Goal: Task Accomplishment & Management: Complete application form

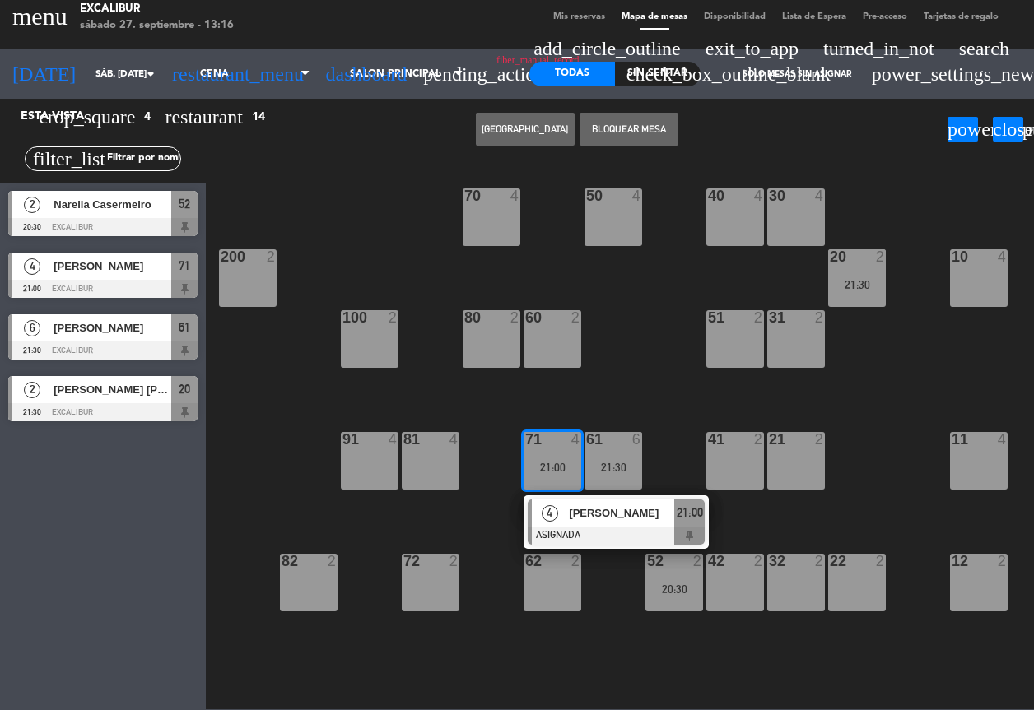
click at [268, 357] on div "70 4 50 4 40 4 30 4 20 2 21:30 10 4 200 2 60 2 51 2 31 2 80 2 100 2 81 4 71 4 2…" at bounding box center [624, 435] width 817 height 550
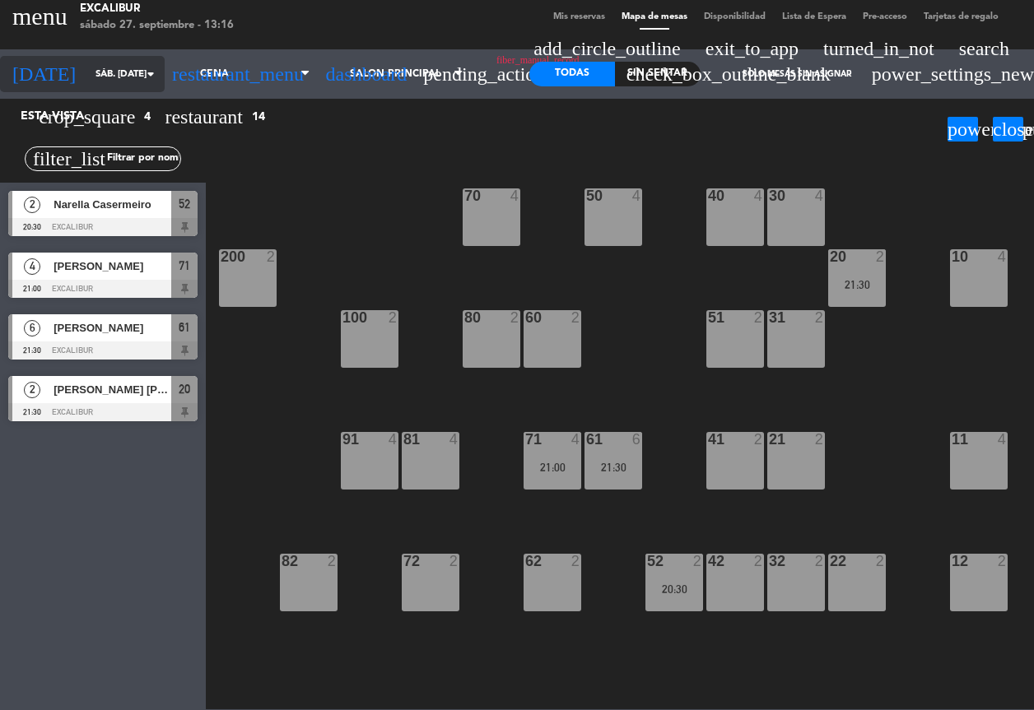
click at [100, 76] on input "sáb. [DATE]" at bounding box center [151, 74] width 128 height 28
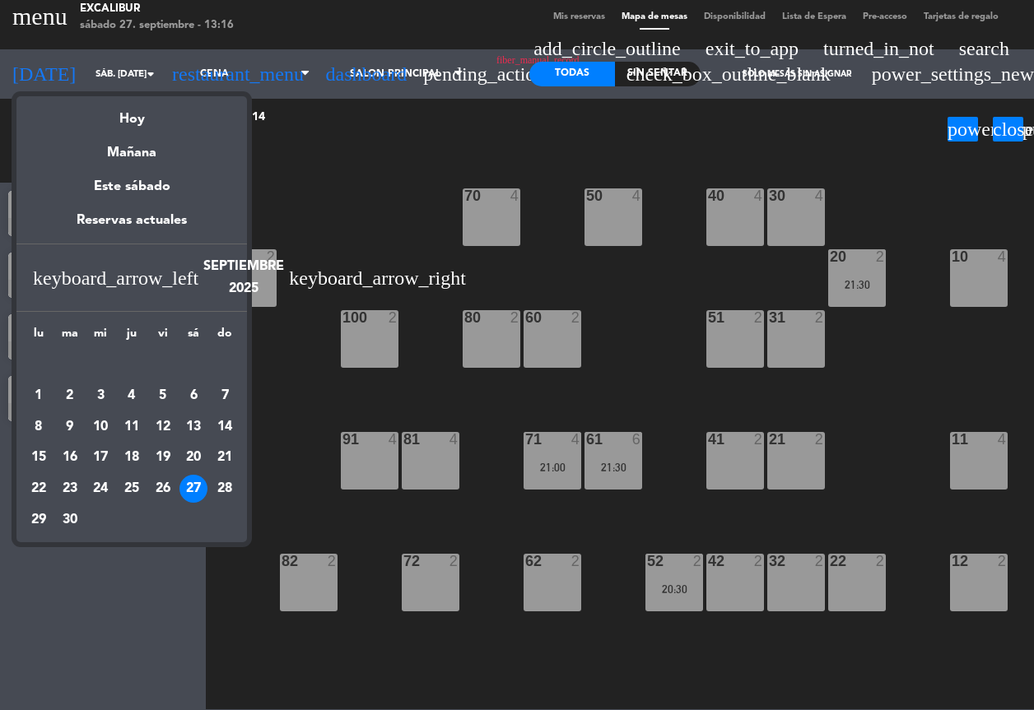
click at [505, 76] on div at bounding box center [517, 355] width 1034 height 710
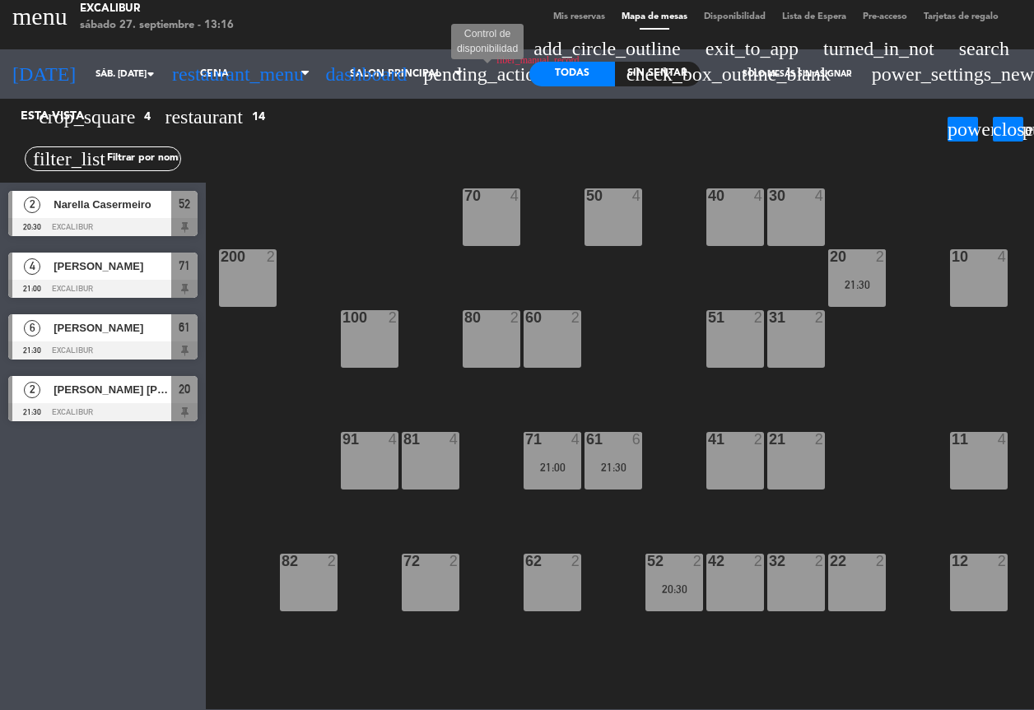
click at [480, 76] on span "pending_actions" at bounding box center [487, 74] width 129 height 20
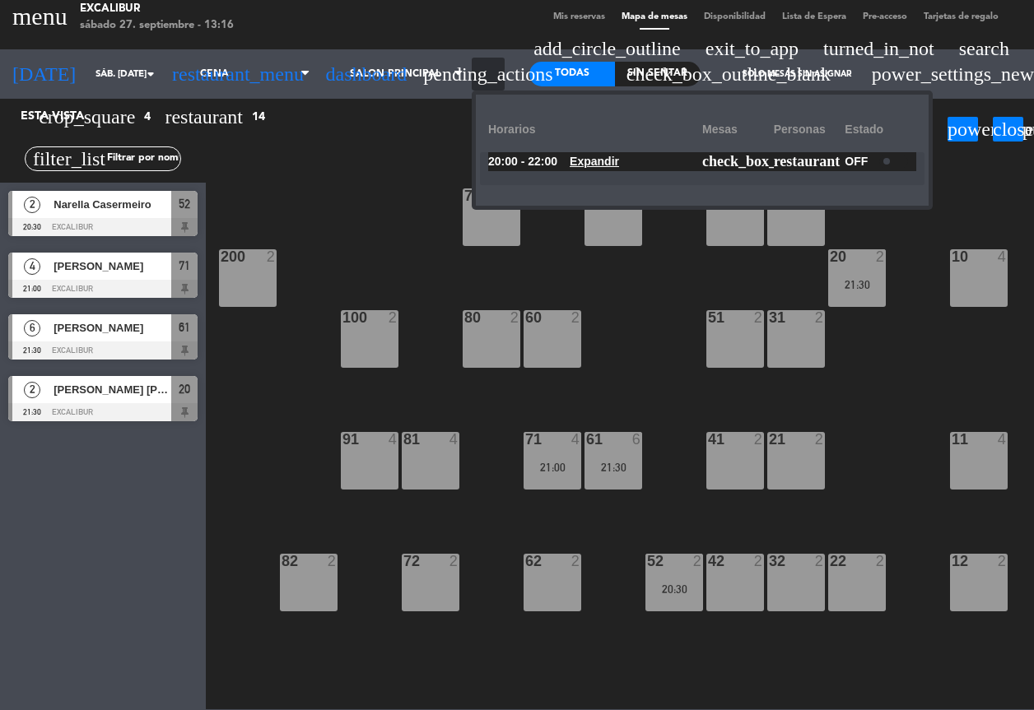
click at [480, 76] on span "pending_actions" at bounding box center [487, 74] width 129 height 20
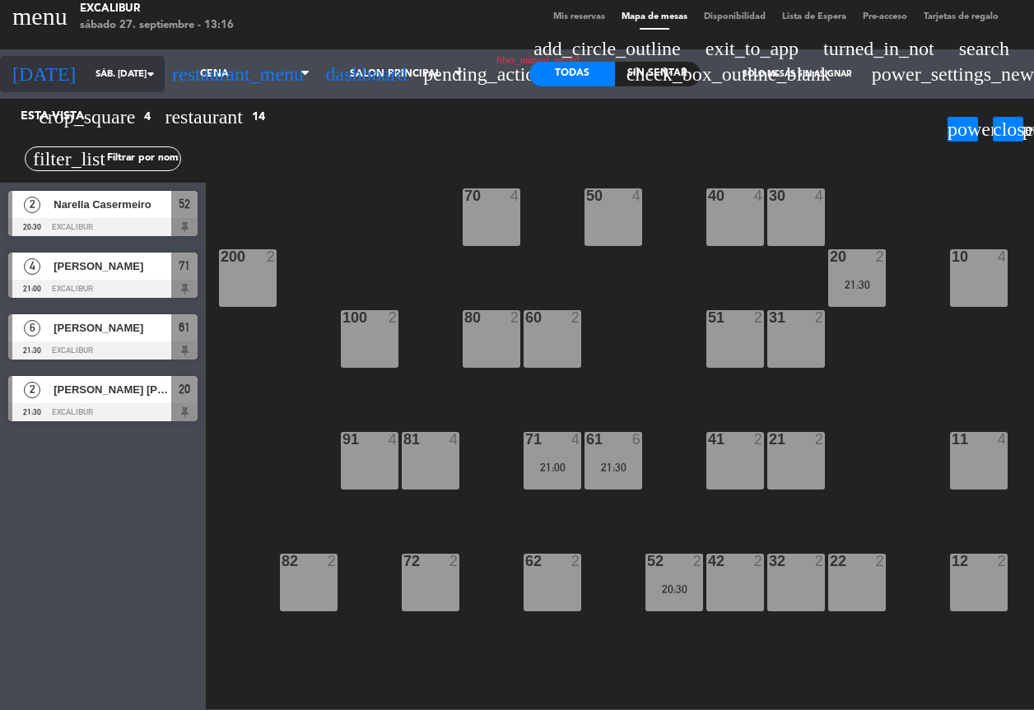
click at [94, 72] on input "sáb. [DATE]" at bounding box center [151, 74] width 128 height 28
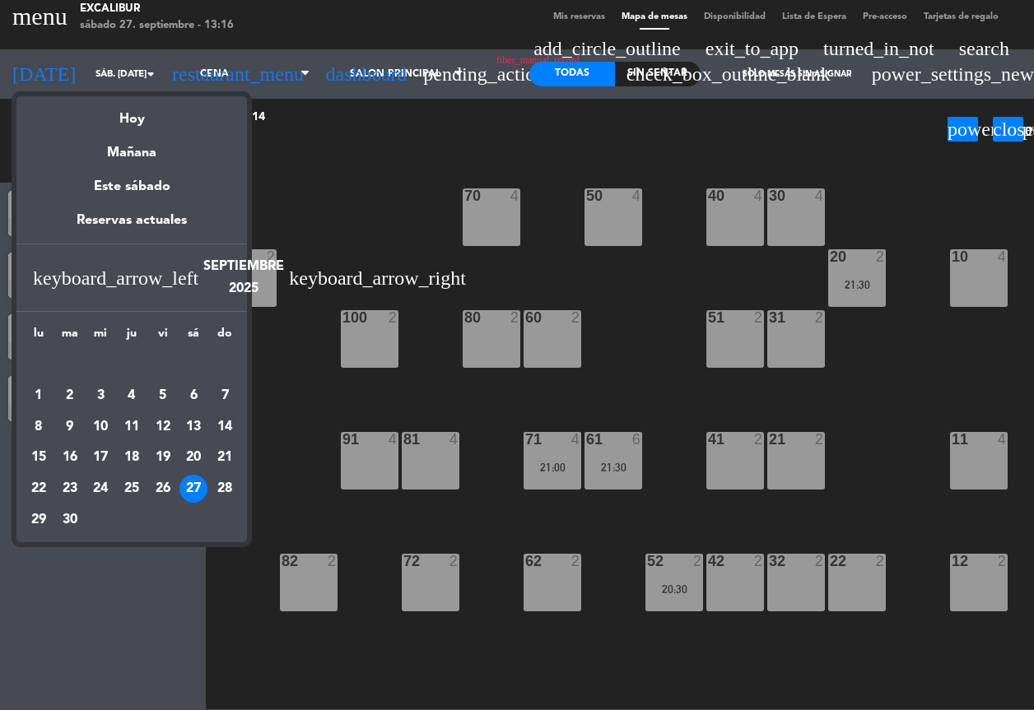
click at [204, 57] on div at bounding box center [517, 355] width 1034 height 710
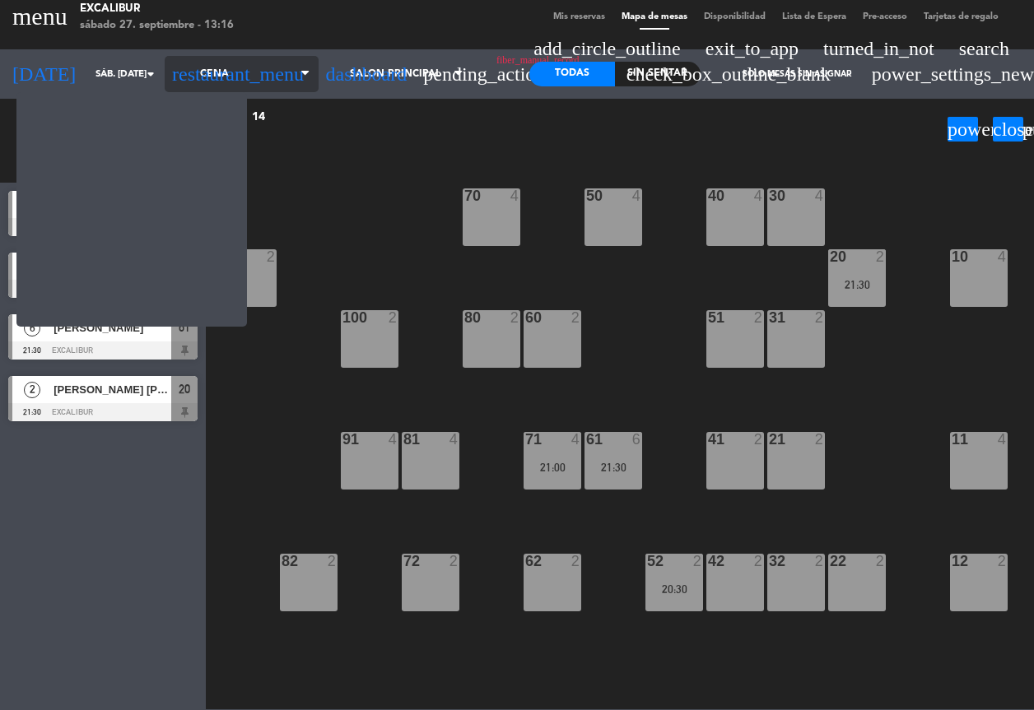
click at [200, 67] on span "Cena" at bounding box center [242, 74] width 154 height 36
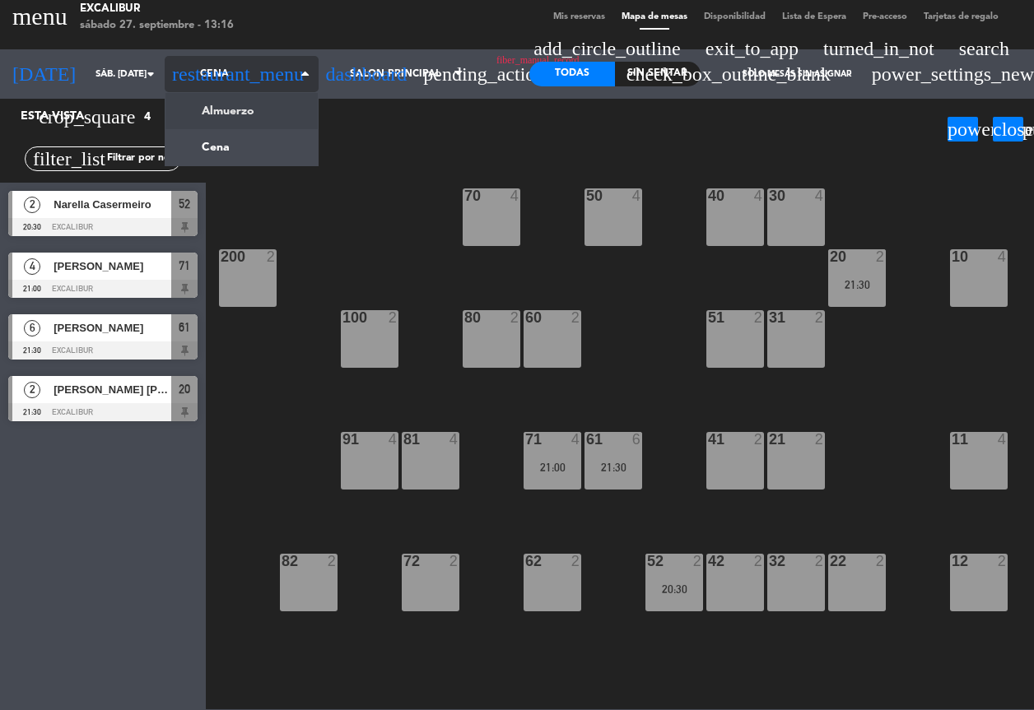
click at [207, 100] on ng-component "menu Excalibur sábado 27. septiembre - 13:16 Mis reservas Mapa de mesas Disponi…" at bounding box center [517, 355] width 1034 height 710
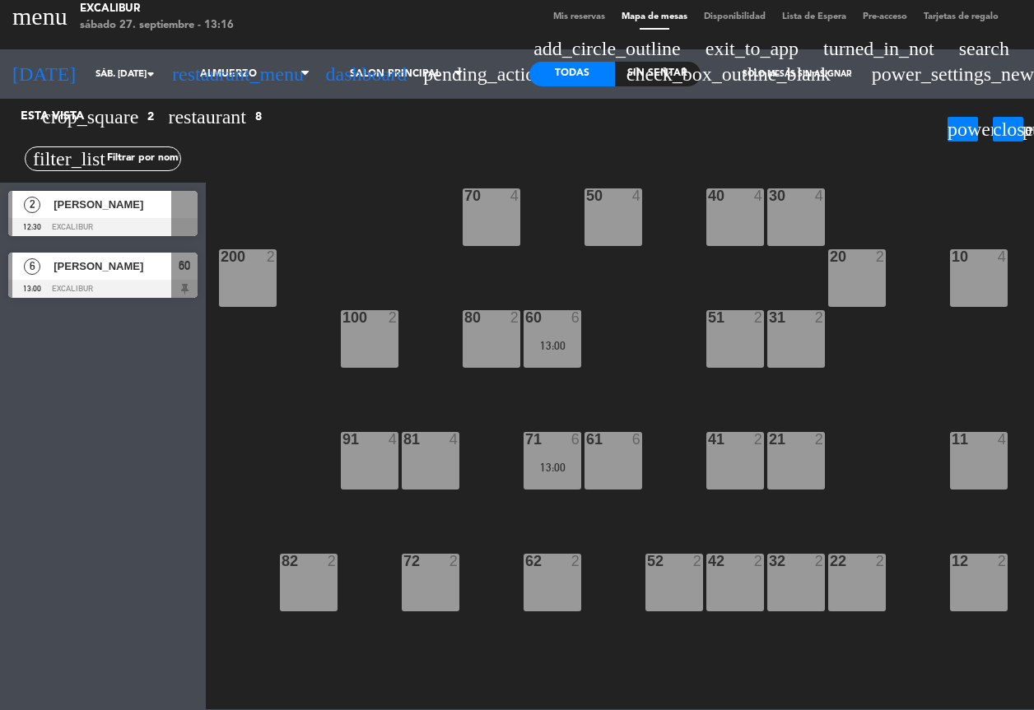
click at [190, 212] on div at bounding box center [184, 204] width 26 height 27
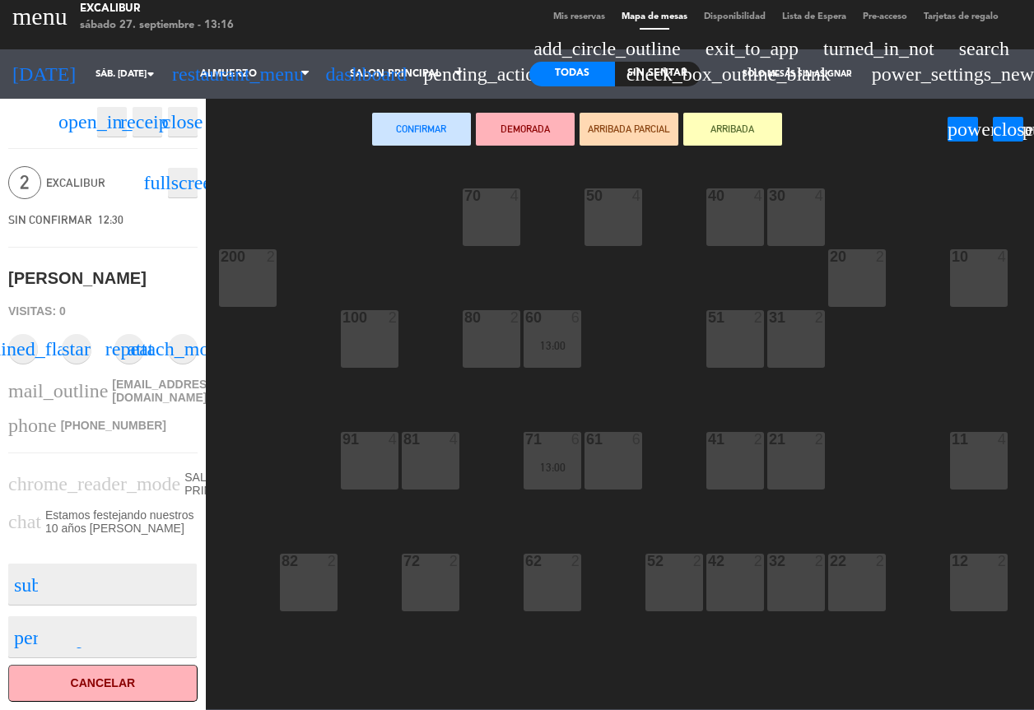
click at [485, 222] on div "70 4" at bounding box center [492, 218] width 58 height 58
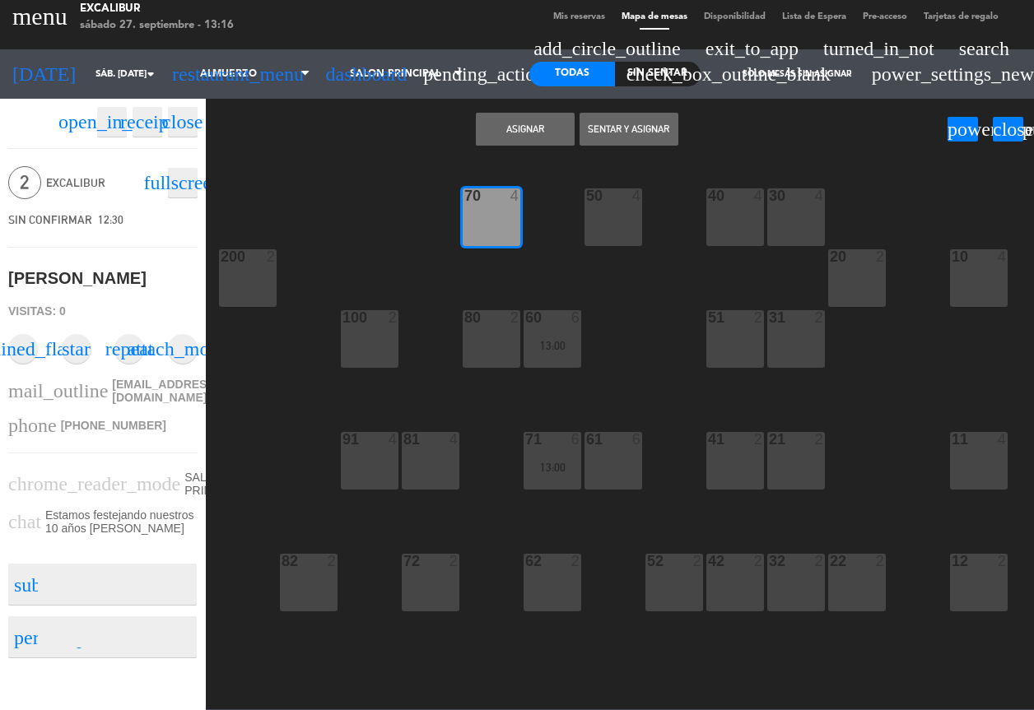
click at [534, 132] on button "Asignar" at bounding box center [525, 129] width 99 height 33
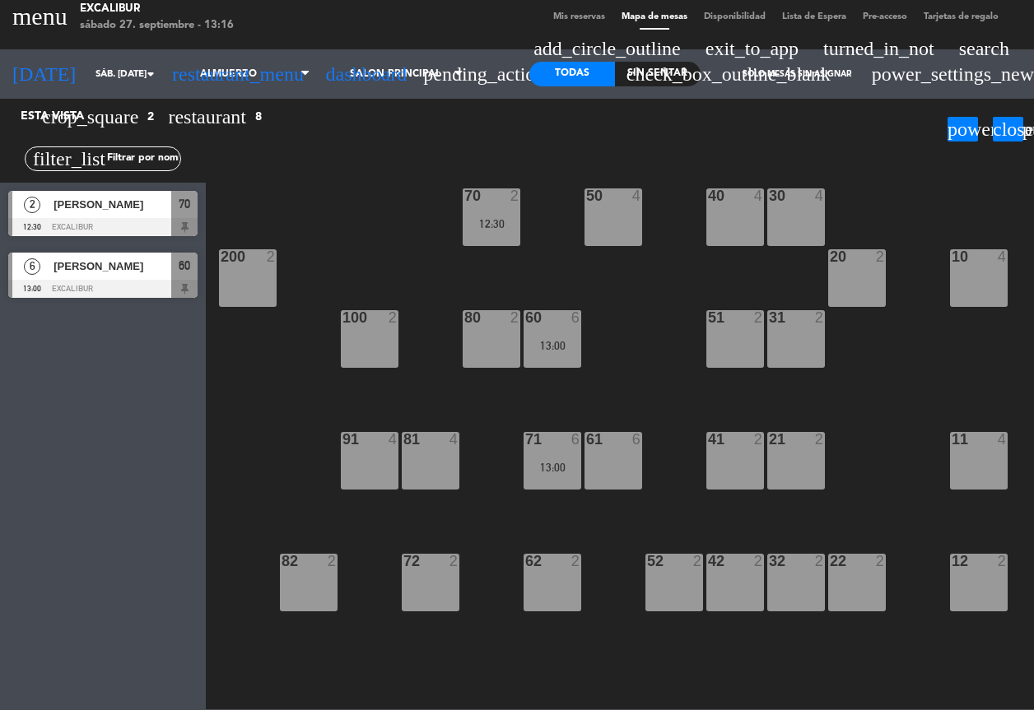
click at [109, 217] on div "[PERSON_NAME]" at bounding box center [111, 204] width 119 height 27
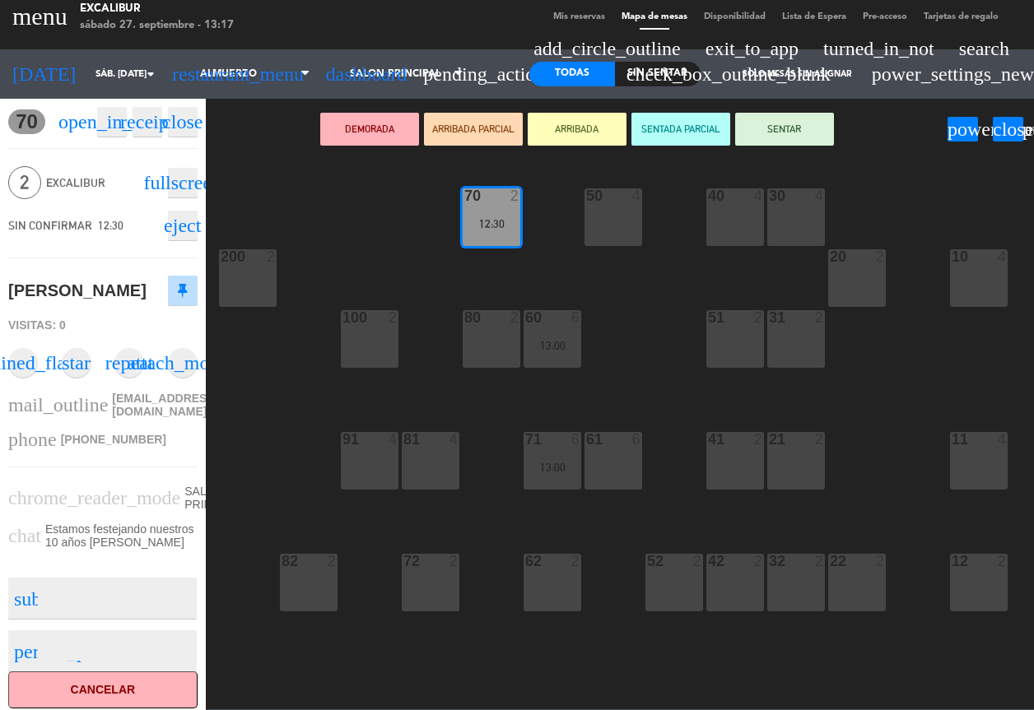
click at [177, 124] on icon "close" at bounding box center [182, 122] width 40 height 20
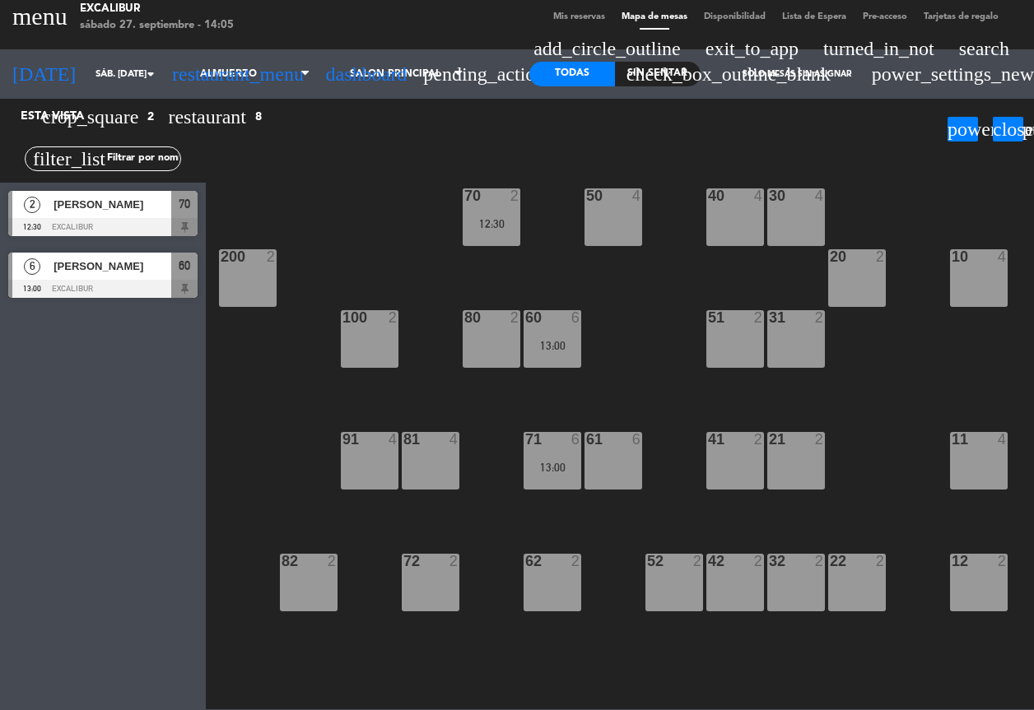
click at [81, 230] on div at bounding box center [102, 227] width 189 height 18
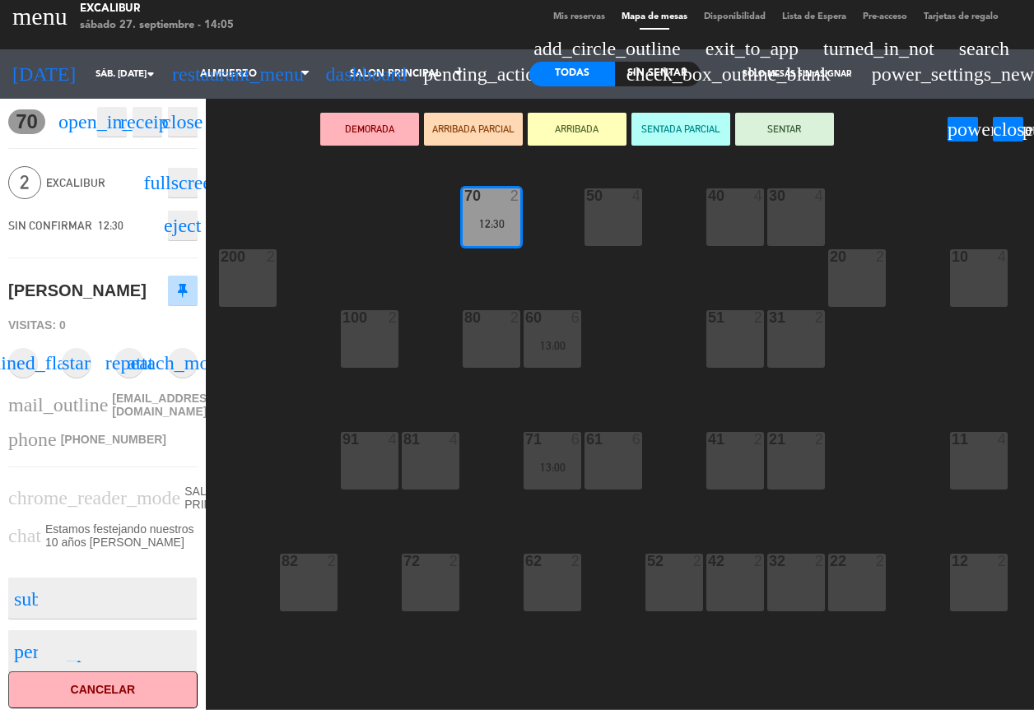
click at [92, 694] on button "Cancelar" at bounding box center [102, 690] width 189 height 37
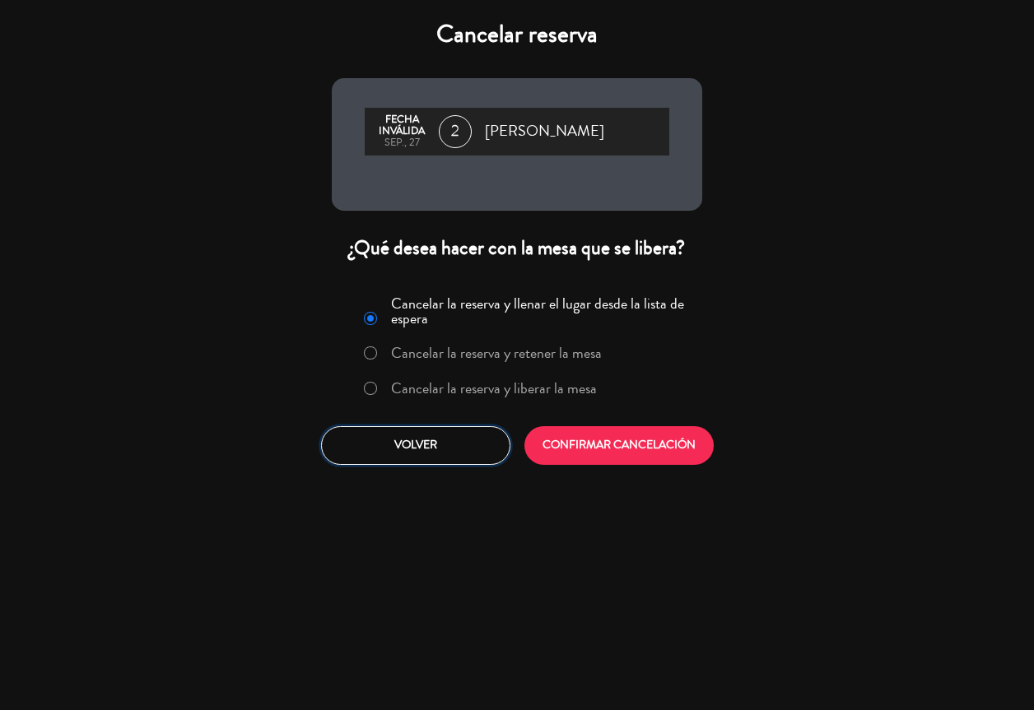
click at [440, 431] on button "Volver" at bounding box center [415, 445] width 189 height 39
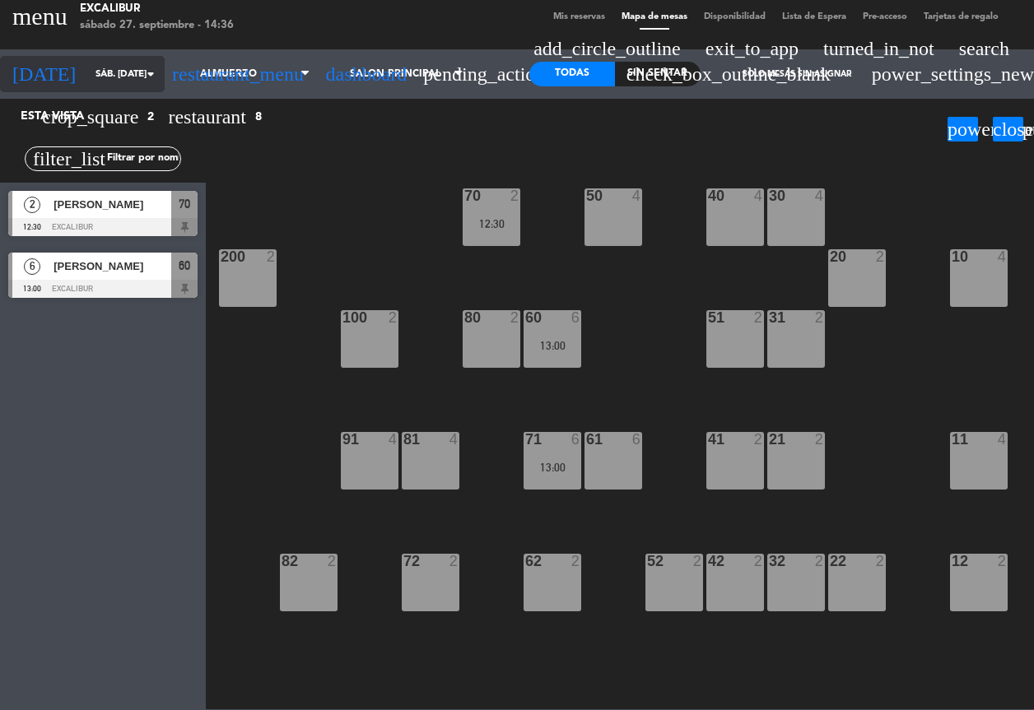
click at [123, 67] on input "sáb. [DATE]" at bounding box center [151, 74] width 128 height 28
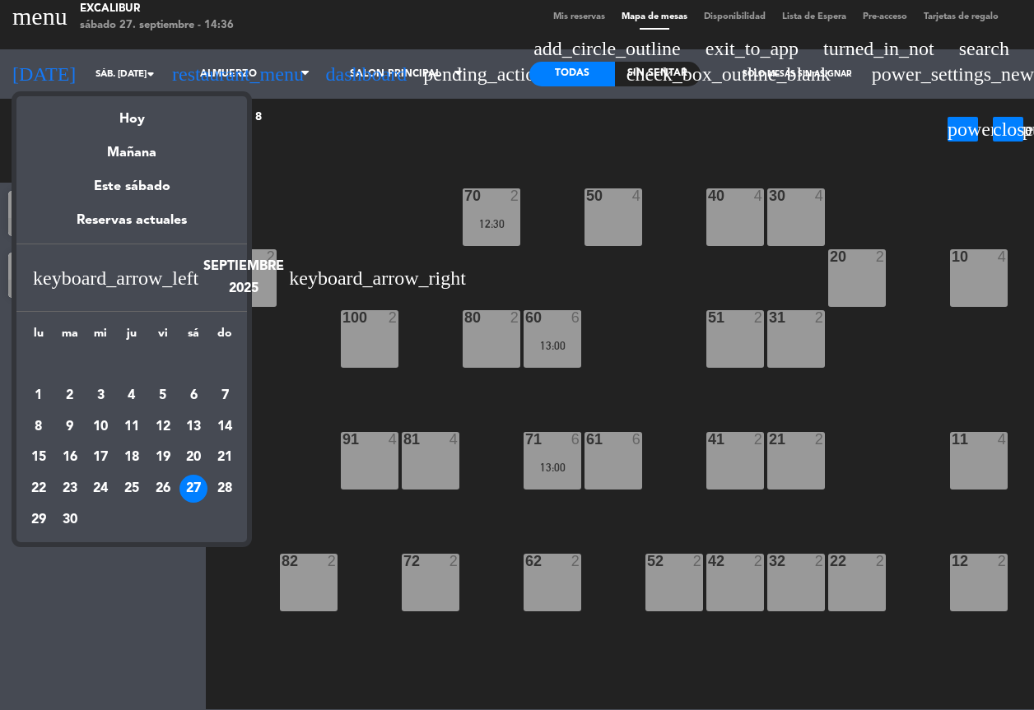
click at [242, 67] on div at bounding box center [517, 355] width 1034 height 710
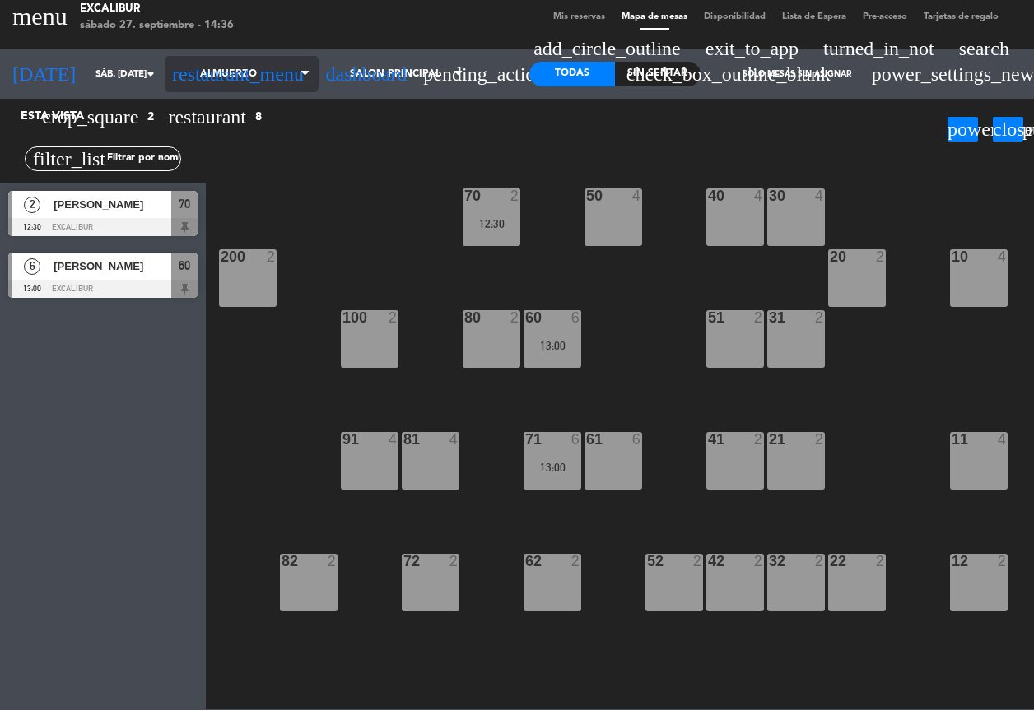
click at [265, 69] on span "Almuerzo" at bounding box center [242, 74] width 154 height 36
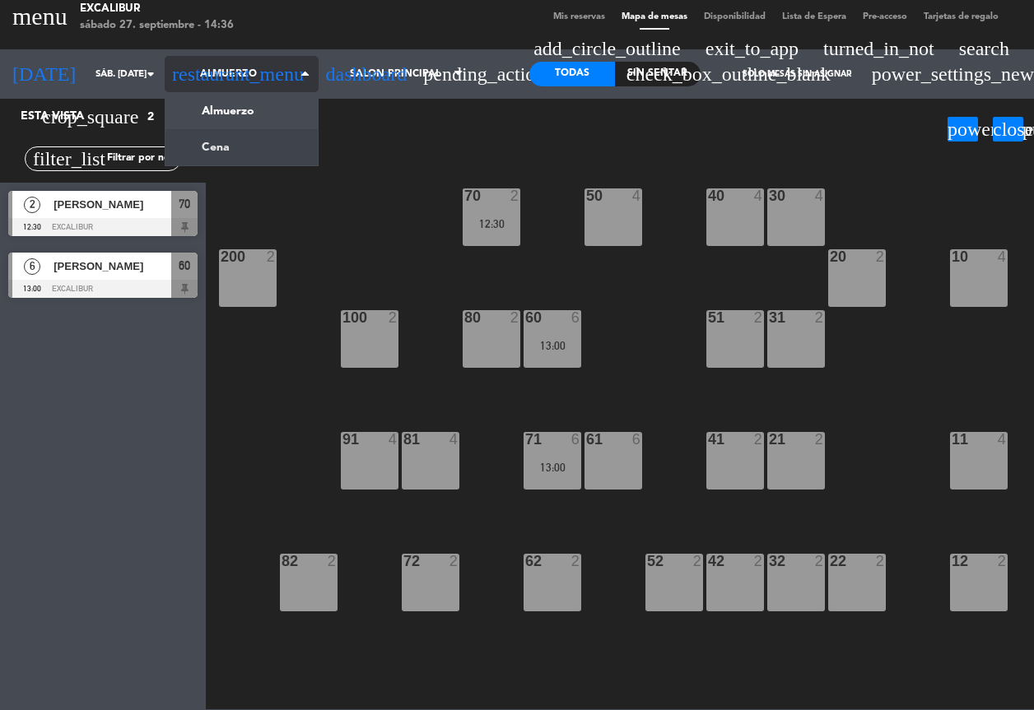
click at [262, 144] on ng-component "menu Excalibur sábado 27. septiembre - 14:36 Mis reservas Mapa de mesas Disponi…" at bounding box center [517, 355] width 1034 height 710
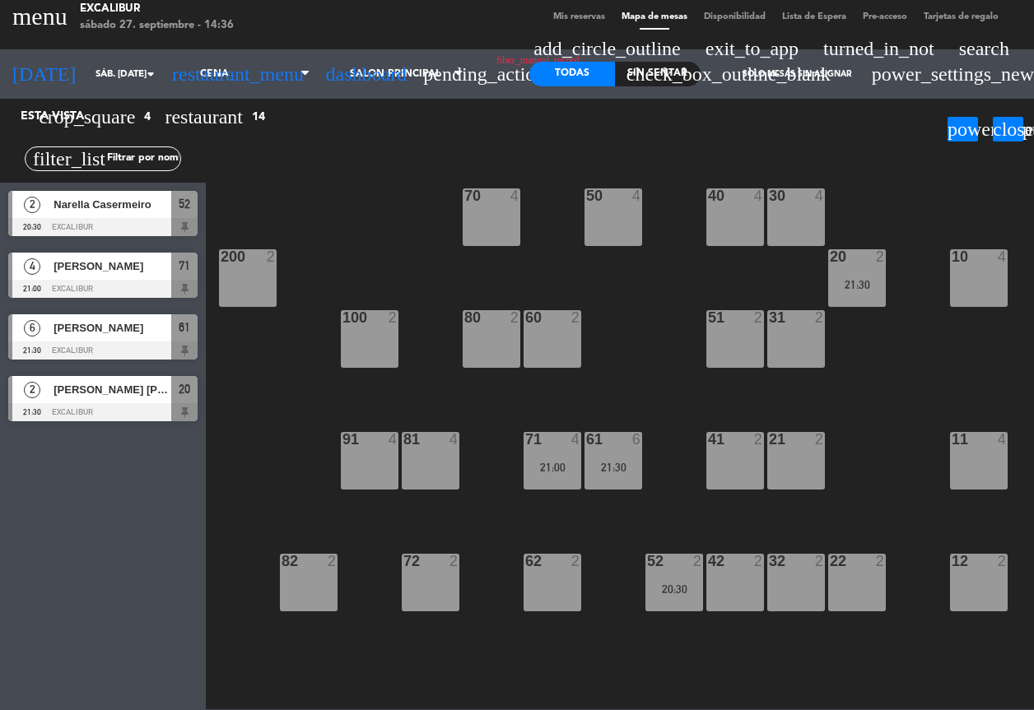
click at [991, 456] on div "11 4" at bounding box center [979, 461] width 58 height 58
click button "[GEOGRAPHIC_DATA]"
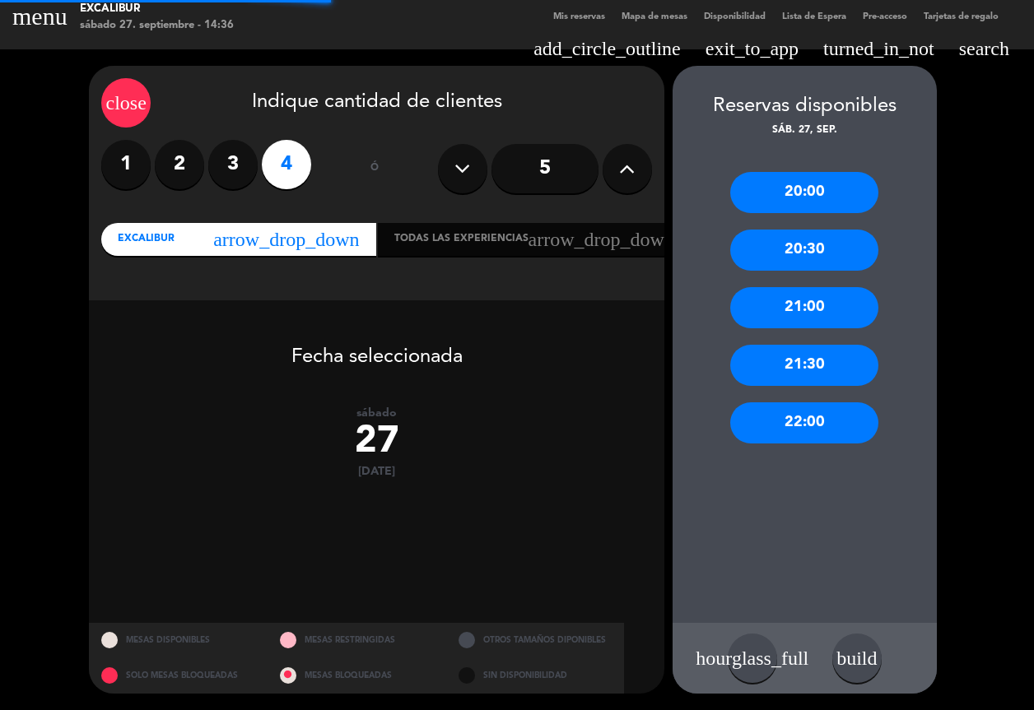
click at [524, 172] on input "5" at bounding box center [544, 168] width 107 height 49
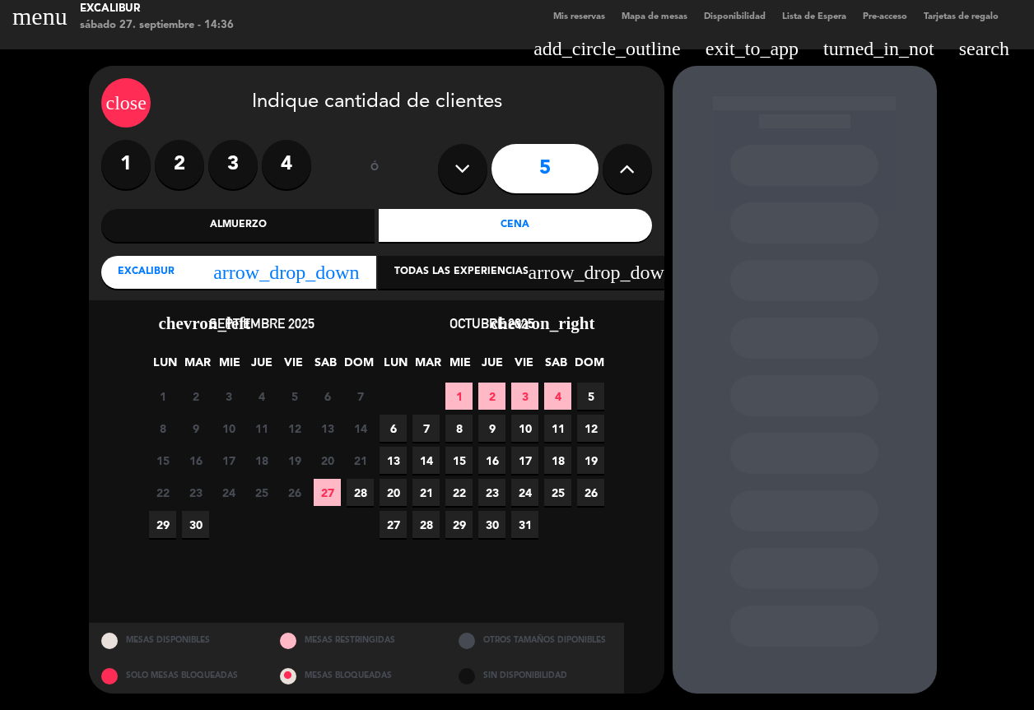
click at [320, 499] on span "27" at bounding box center [327, 492] width 27 height 27
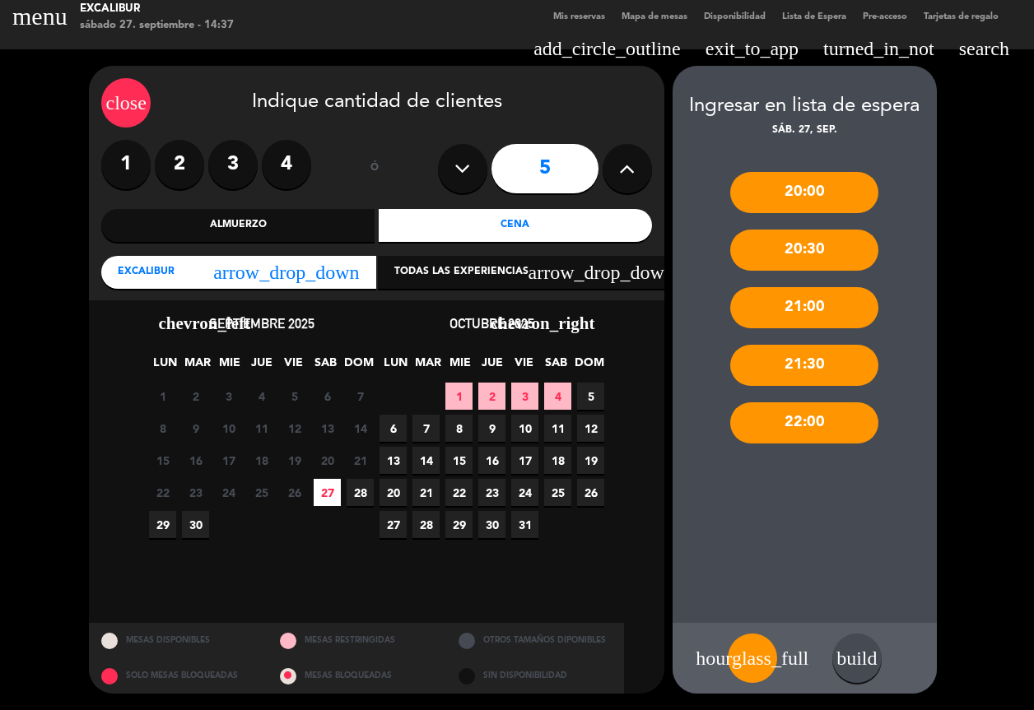
click at [832, 645] on div "build" at bounding box center [856, 658] width 49 height 49
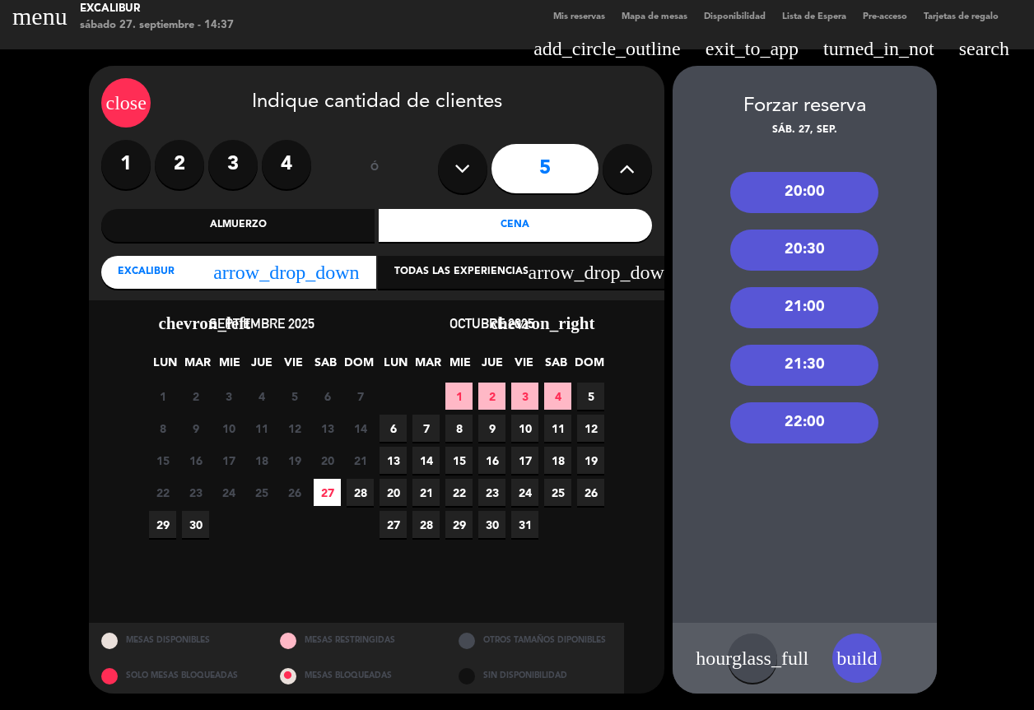
click at [756, 310] on div "21:00" at bounding box center [804, 307] width 148 height 41
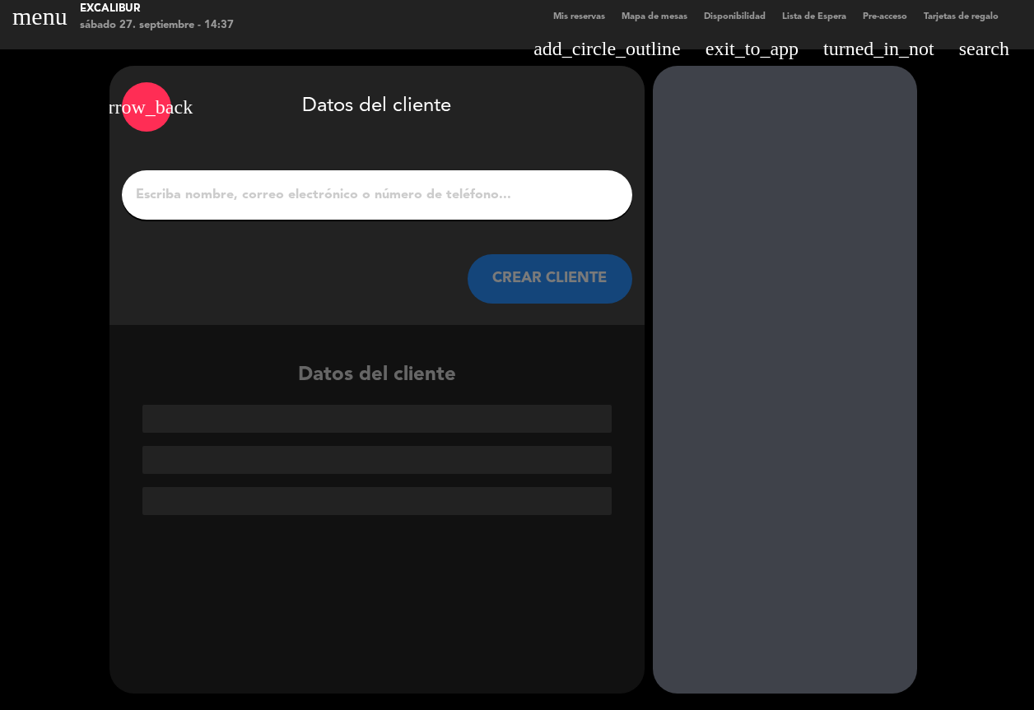
click at [352, 188] on input "1" at bounding box center [377, 195] width 486 height 23
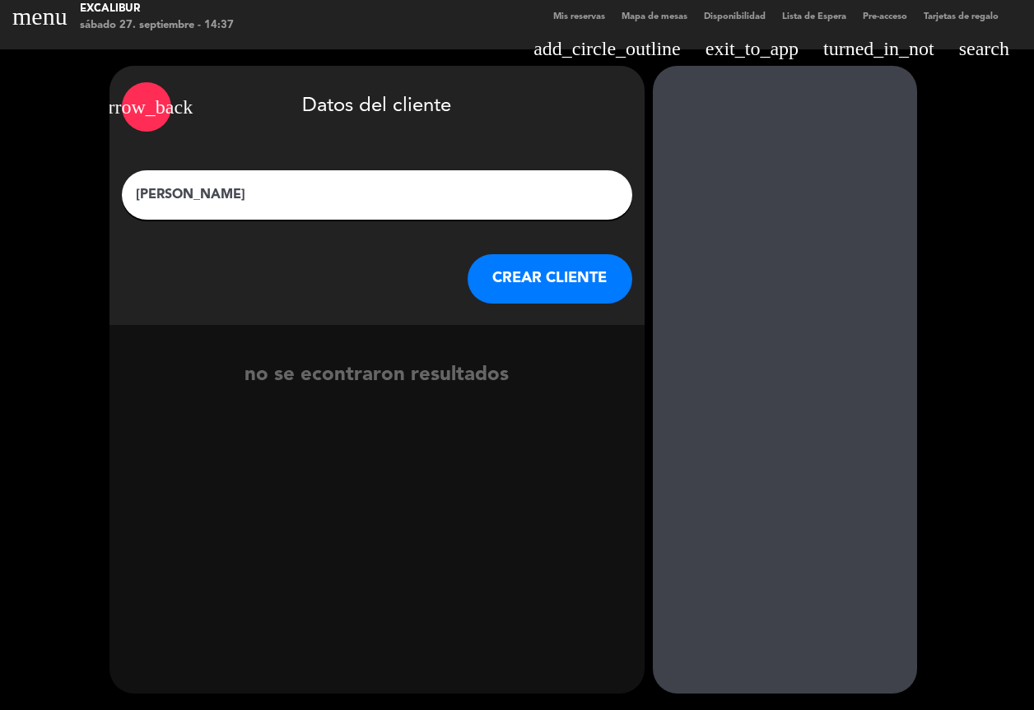
type input "[PERSON_NAME]"
click at [572, 284] on button "CREAR CLIENTE" at bounding box center [550, 278] width 165 height 49
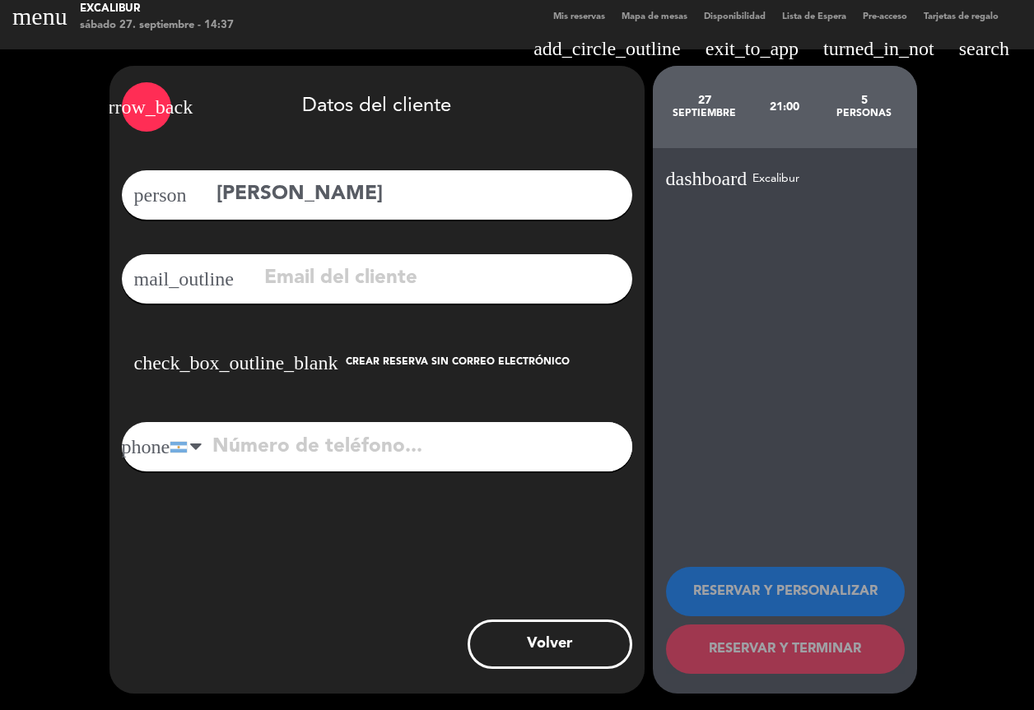
click at [346, 359] on div "Crear reserva sin correo electrónico" at bounding box center [458, 363] width 224 height 16
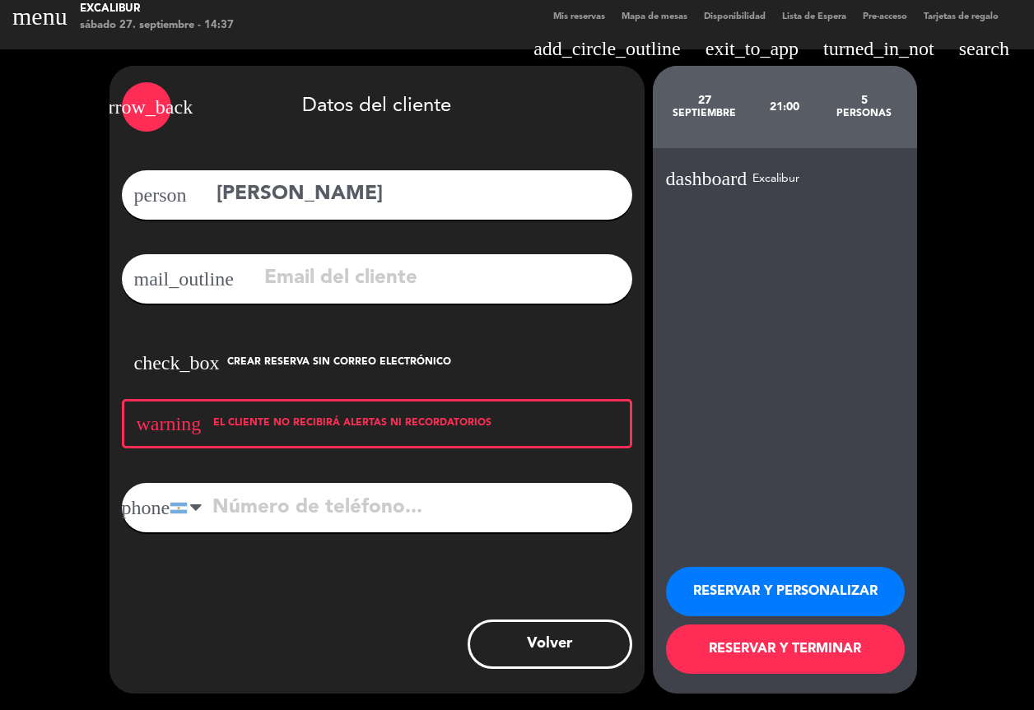
click at [258, 512] on input "tel" at bounding box center [401, 507] width 462 height 49
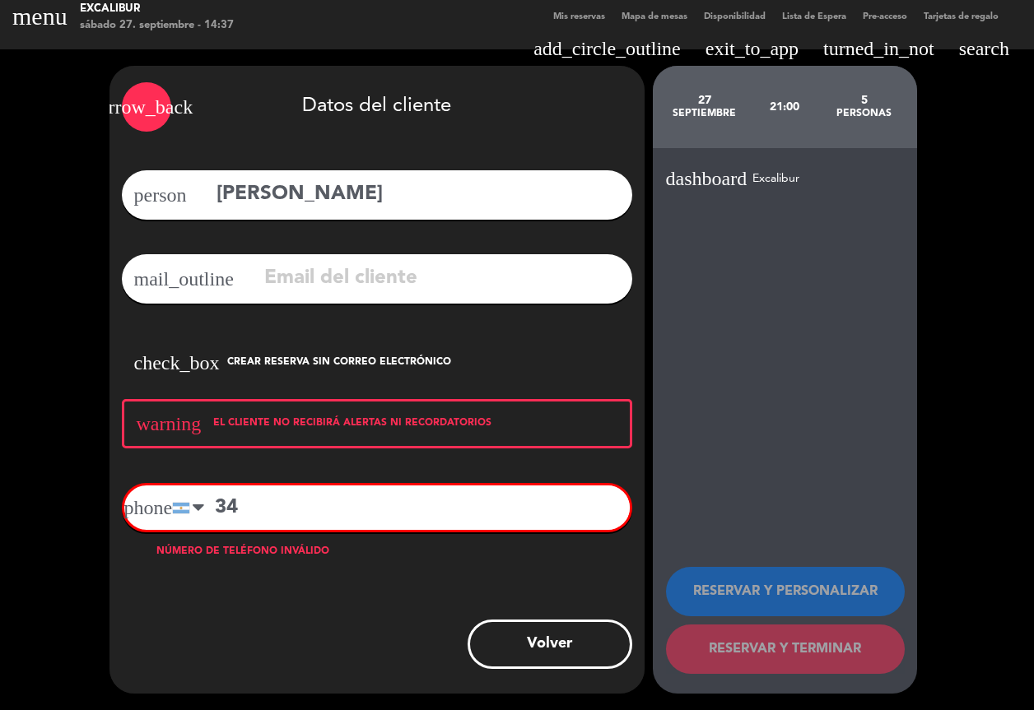
type input "3"
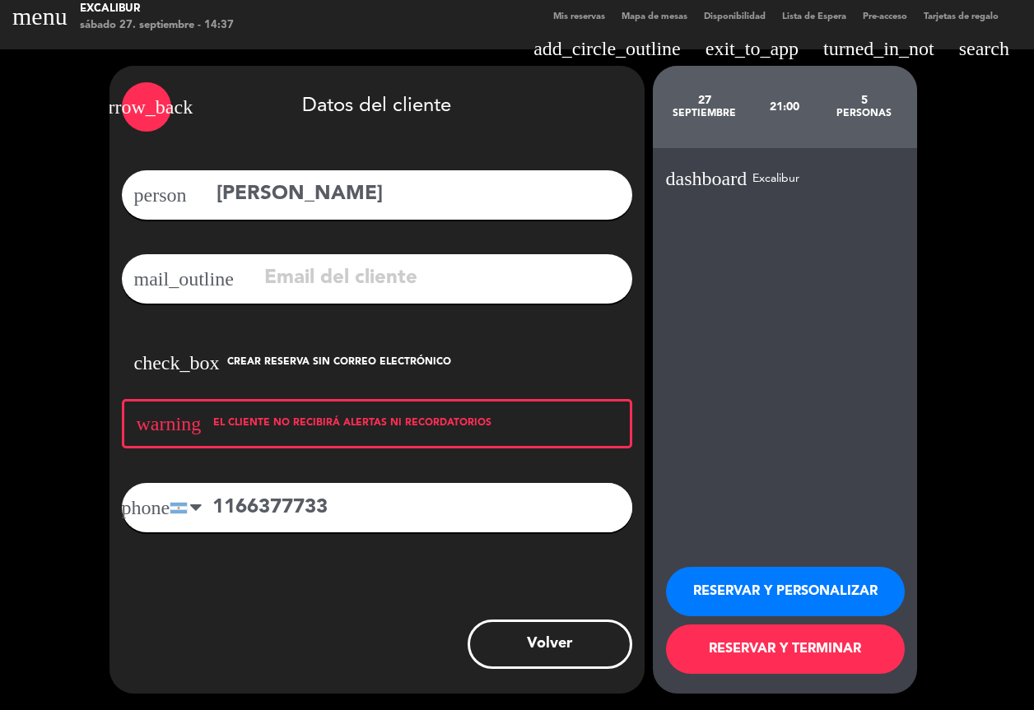
type input "1166377733"
click at [705, 645] on button "RESERVAR Y TERMINAR" at bounding box center [785, 649] width 239 height 49
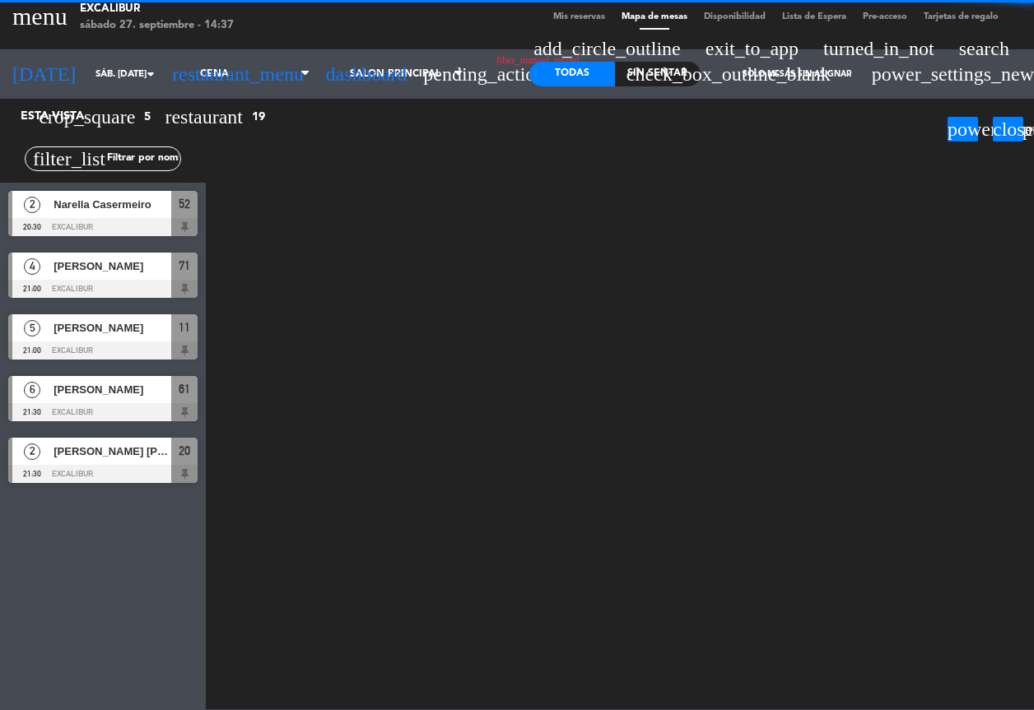
click at [100, 339] on div "5 [PERSON_NAME] 21:00 Excalibur 11" at bounding box center [103, 337] width 206 height 62
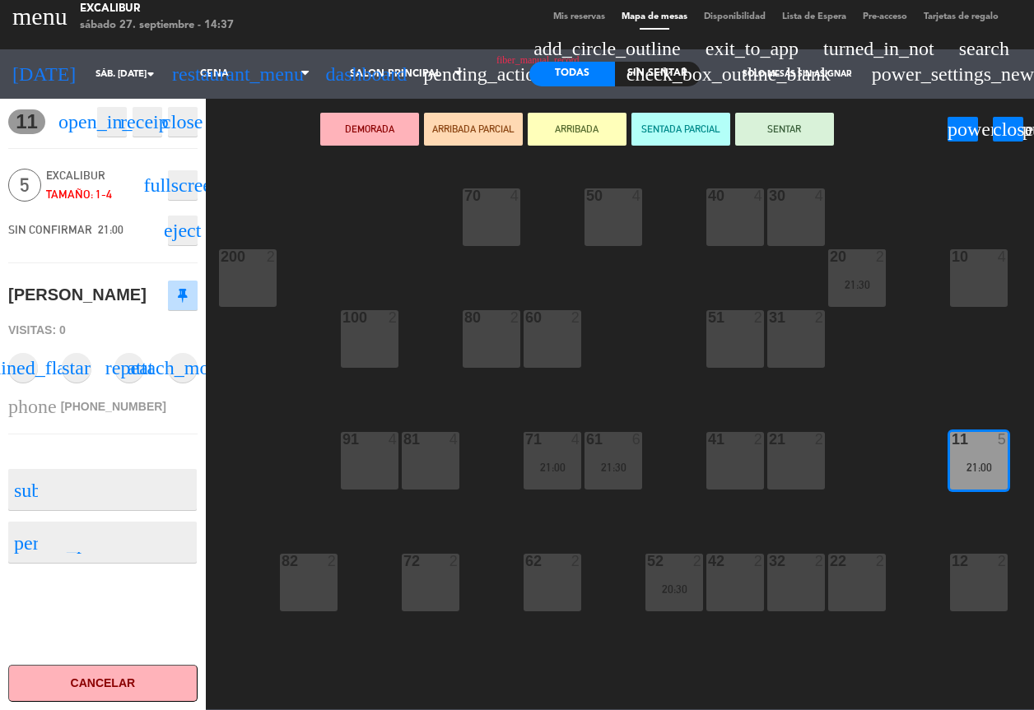
click at [107, 495] on textarea at bounding box center [116, 489] width 157 height 35
type textarea "son huespedes del express"
click at [115, 530] on div at bounding box center [116, 542] width 157 height 41
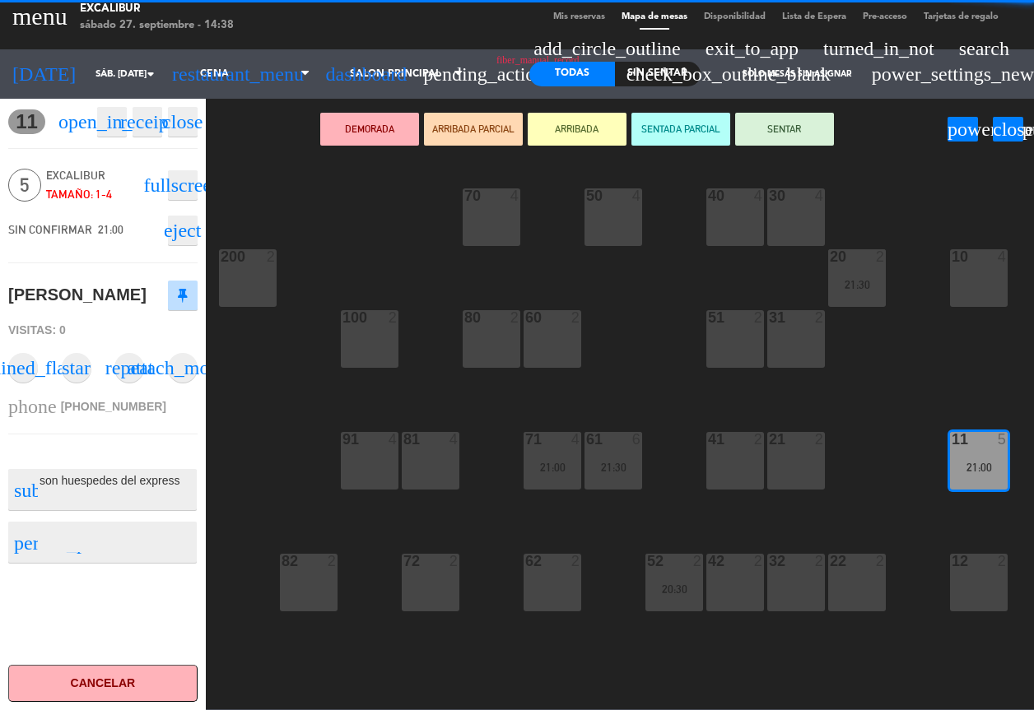
click at [122, 544] on textarea at bounding box center [116, 542] width 157 height 21
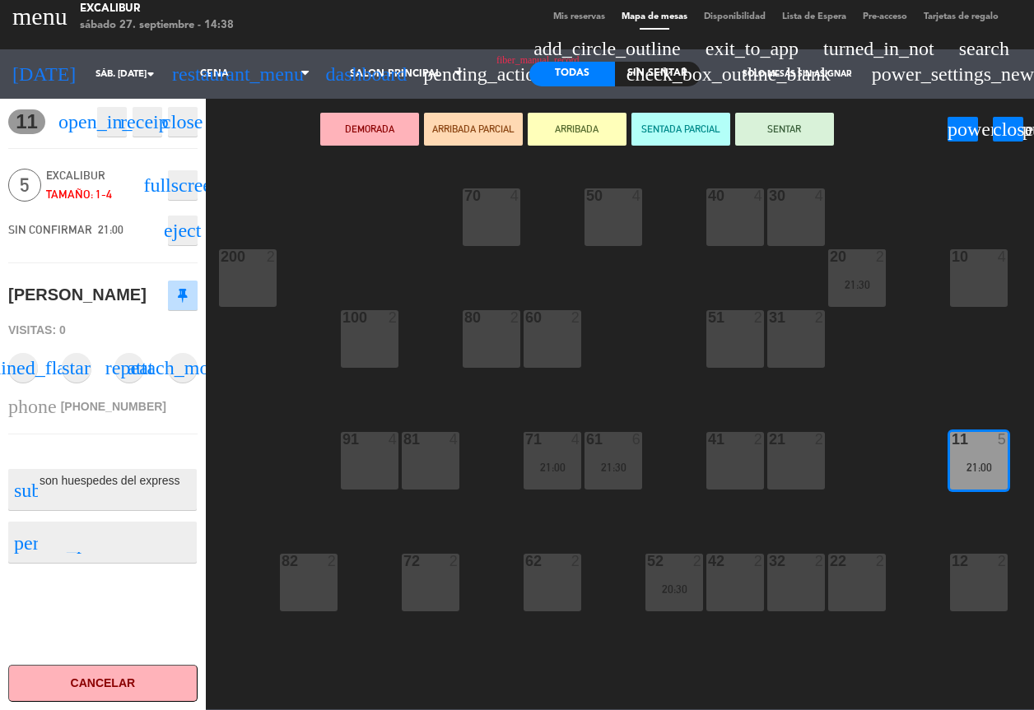
click at [216, 509] on div "11 open_in_new receipt 9:00 PM sáb., [DATE] 5 personas [PERSON_NAME] Mesa 11 cl…" at bounding box center [103, 405] width 230 height 612
click at [179, 118] on icon "close" at bounding box center [182, 122] width 40 height 20
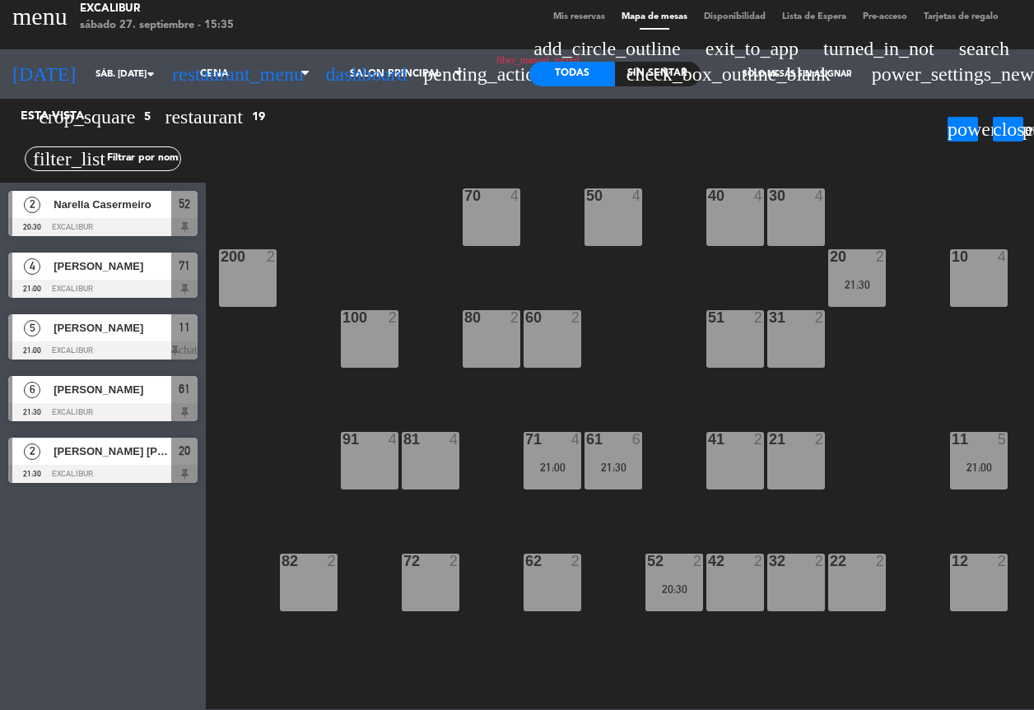
click at [359, 142] on div "power_input close" at bounding box center [577, 130] width 742 height 63
